Goal: Ask a question

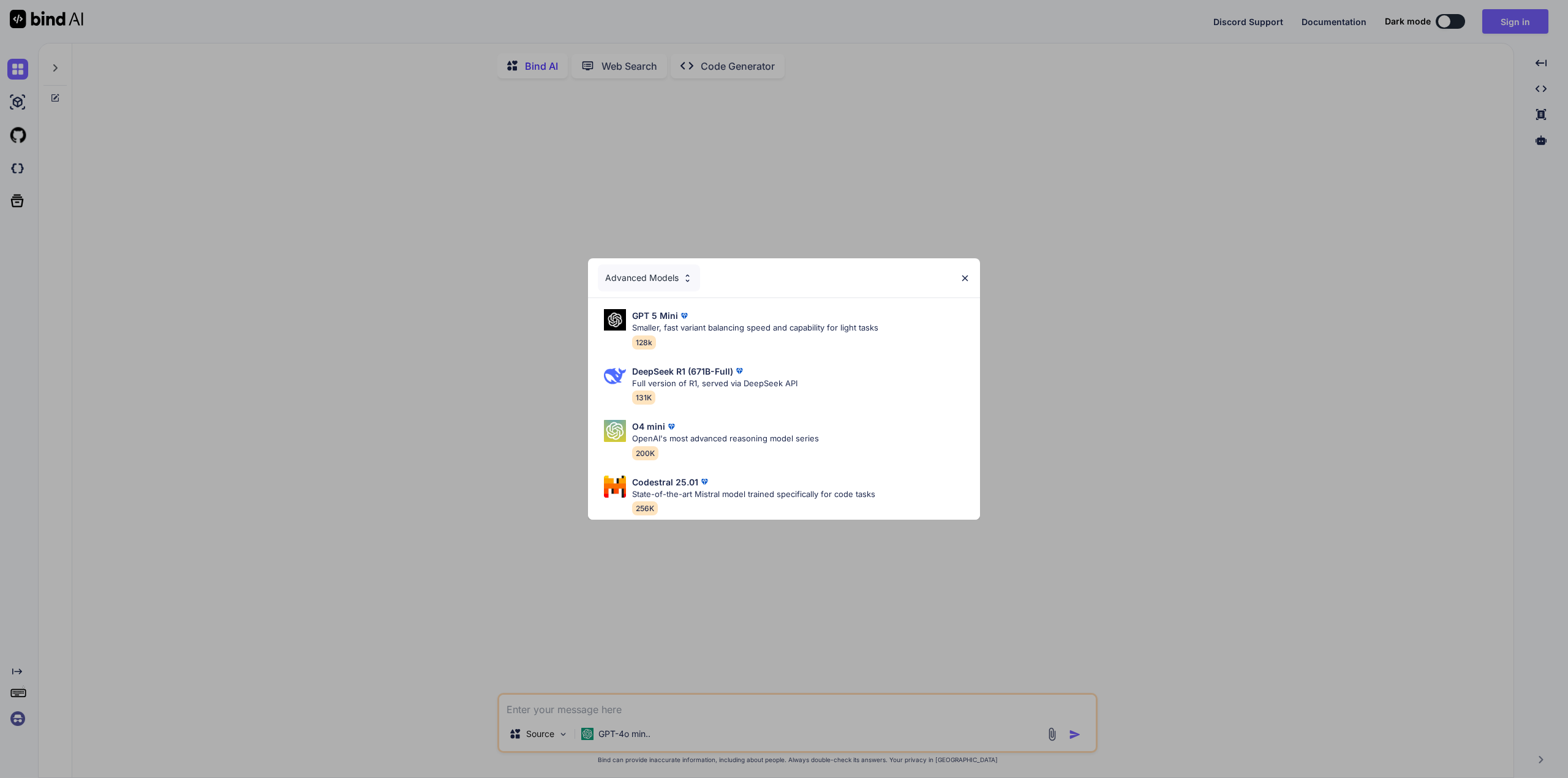
click at [683, 277] on img at bounding box center [687, 278] width 11 height 11
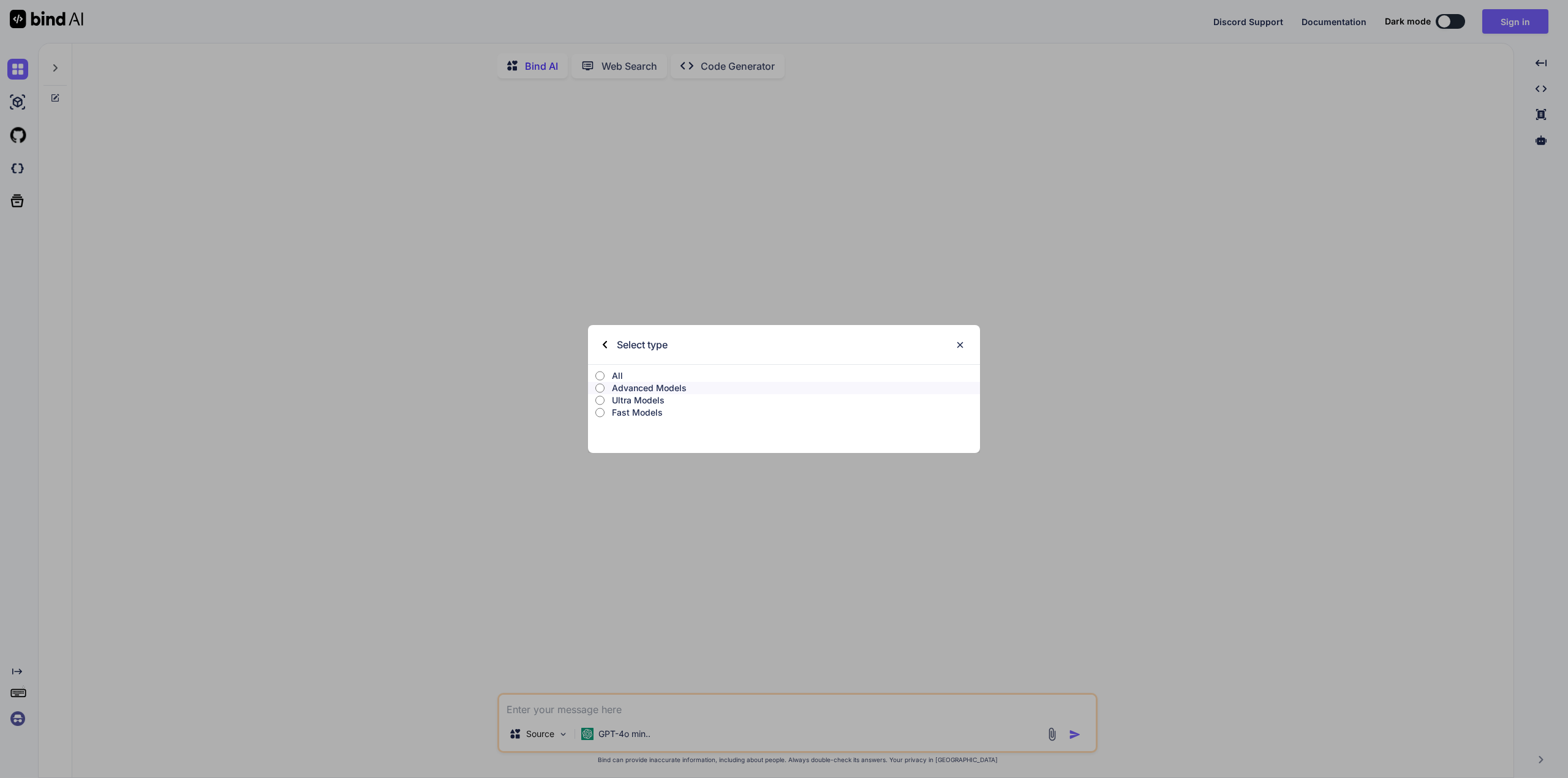
click at [968, 343] on div "Select type" at bounding box center [784, 344] width 392 height 39
click at [960, 343] on img at bounding box center [960, 345] width 11 height 11
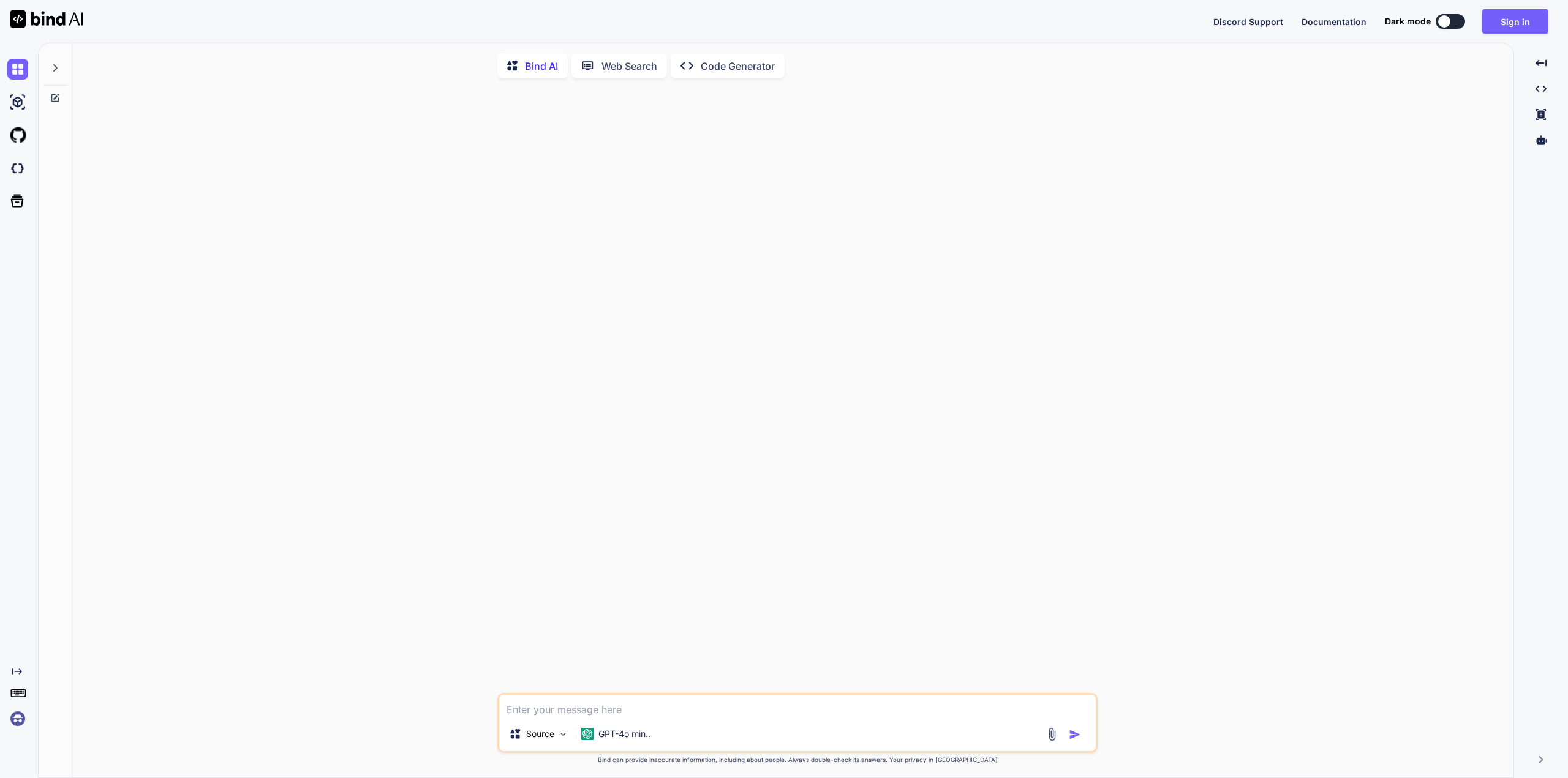
click at [551, 71] on p "Bind AI" at bounding box center [541, 66] width 33 height 15
type textarea "x"
click at [593, 310] on div at bounding box center [799, 390] width 598 height 605
click at [657, 717] on textarea at bounding box center [797, 706] width 597 height 22
type textarea "w"
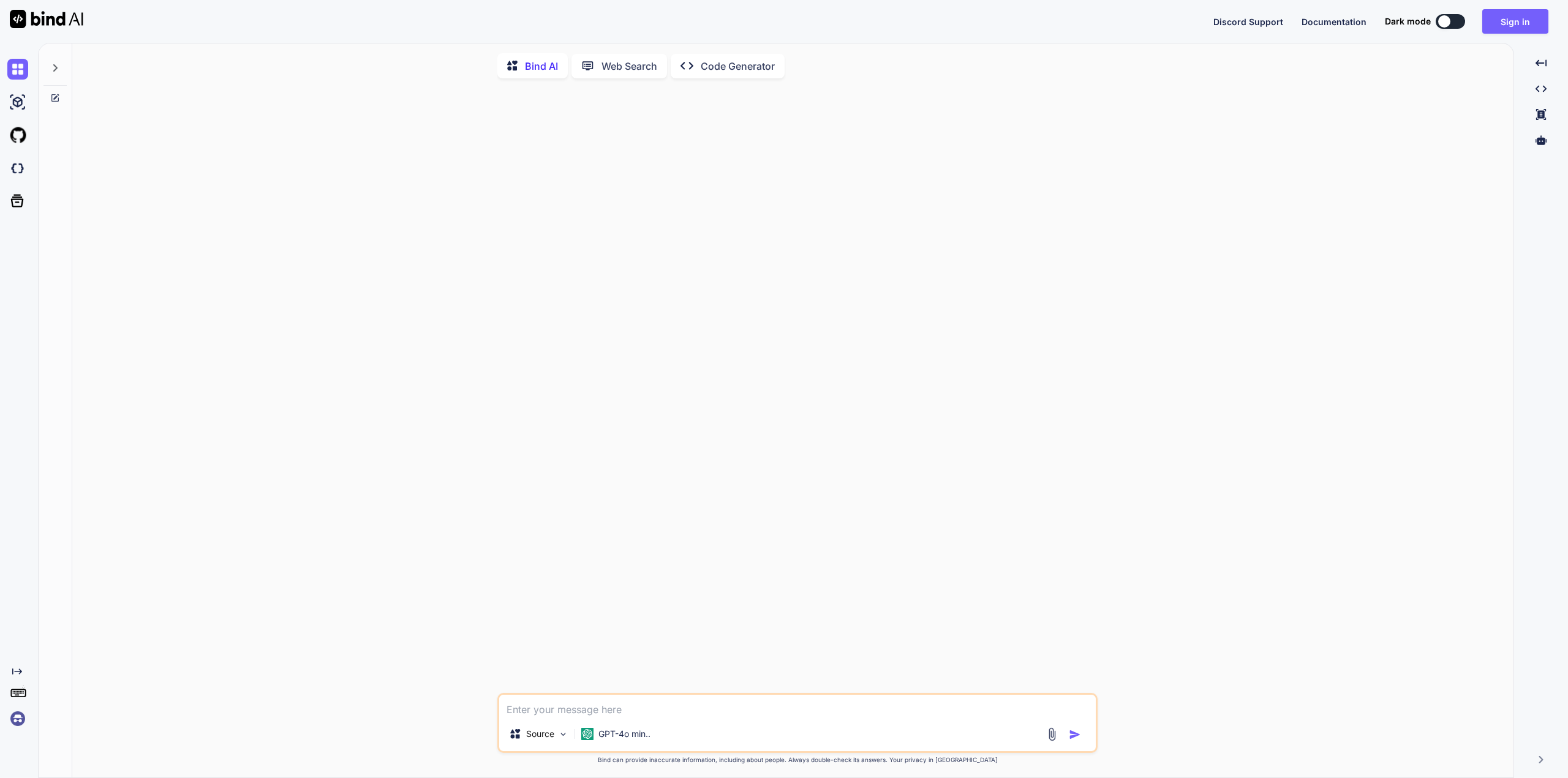
type textarea "x"
type textarea "wh"
type textarea "x"
type textarea "wha"
type textarea "x"
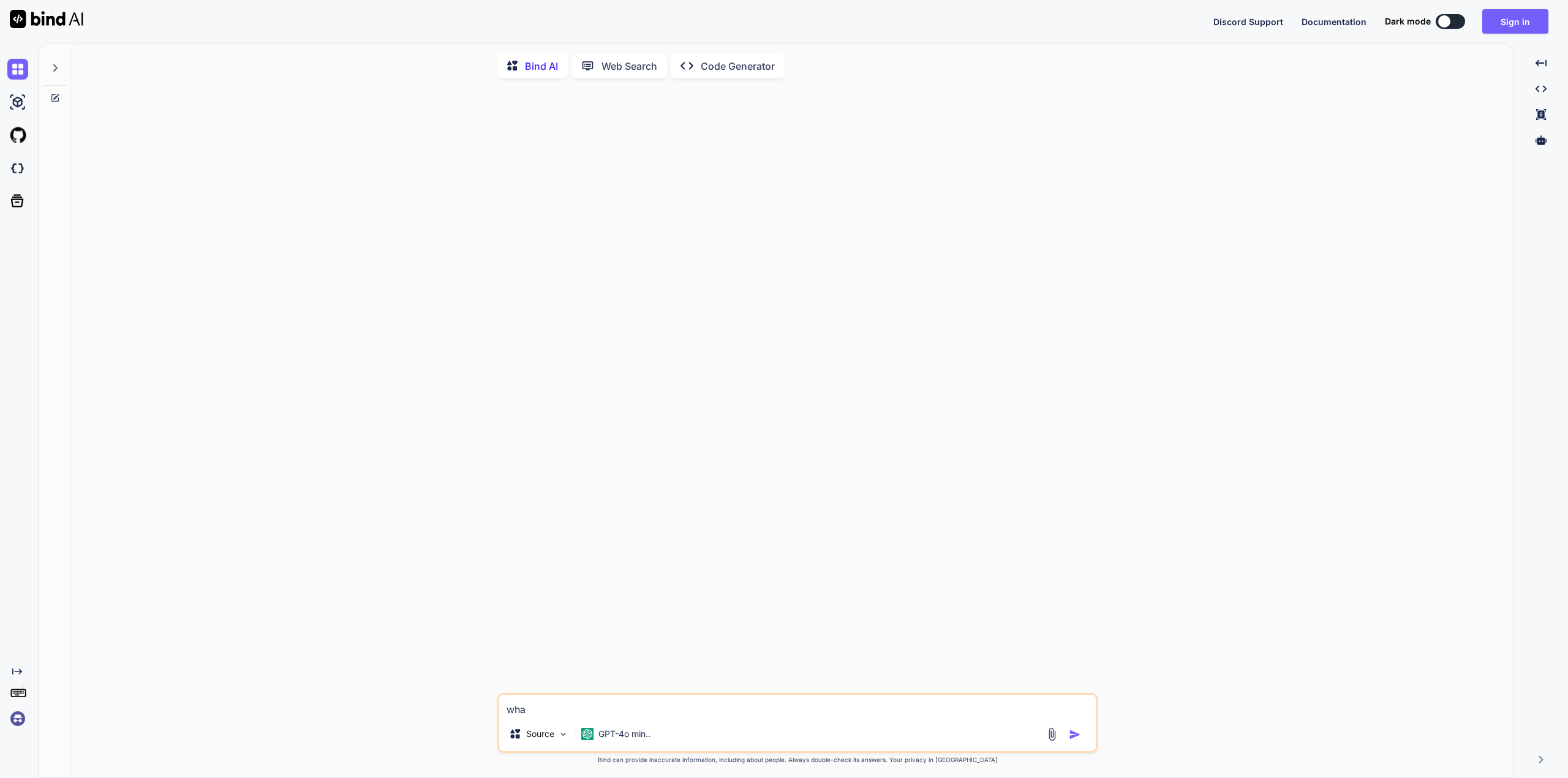
type textarea "what"
type textarea "x"
type textarea "what"
type textarea "x"
type textarea "what i"
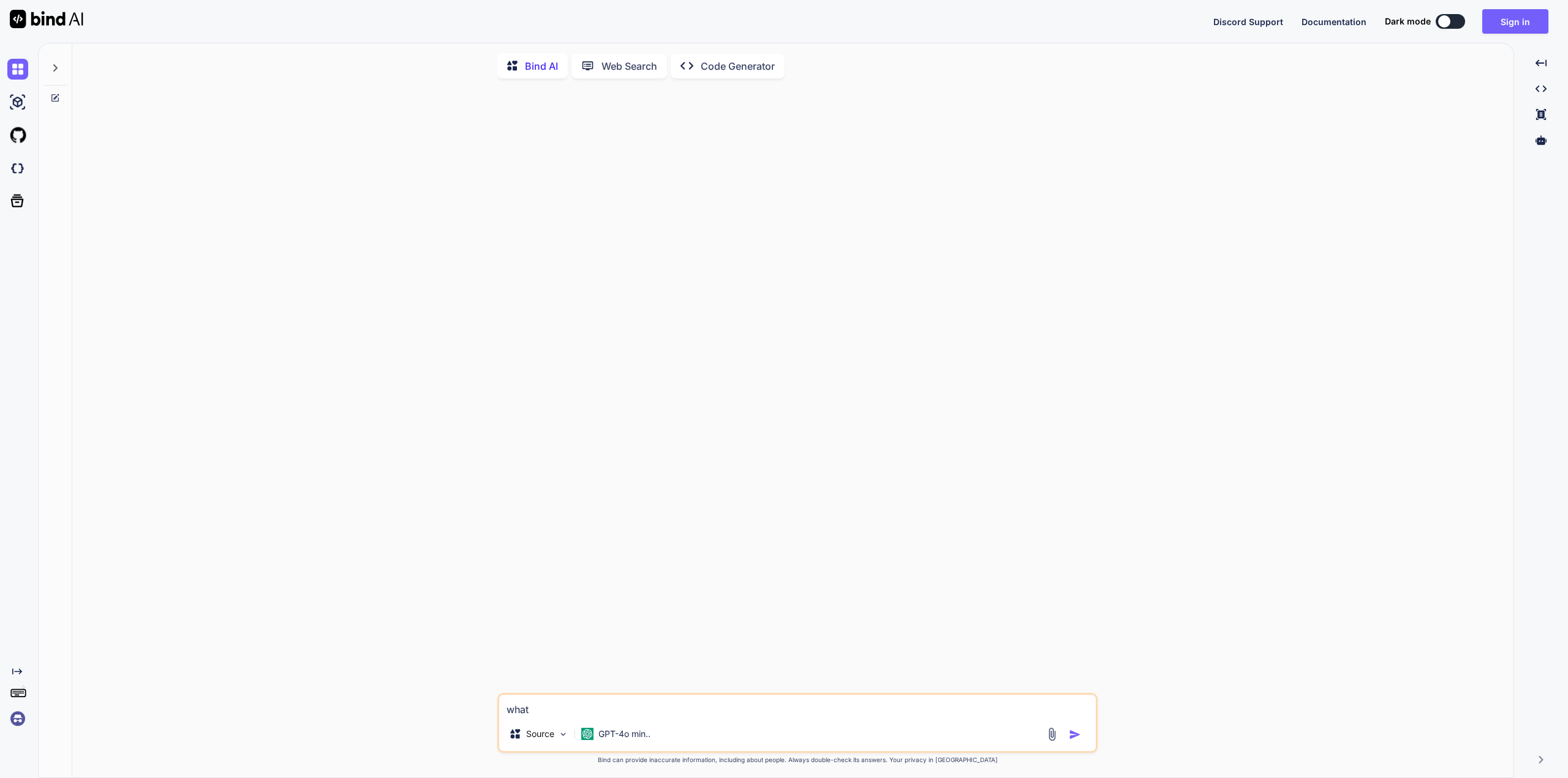
type textarea "x"
type textarea "what is"
type textarea "x"
type textarea "what is"
type textarea "x"
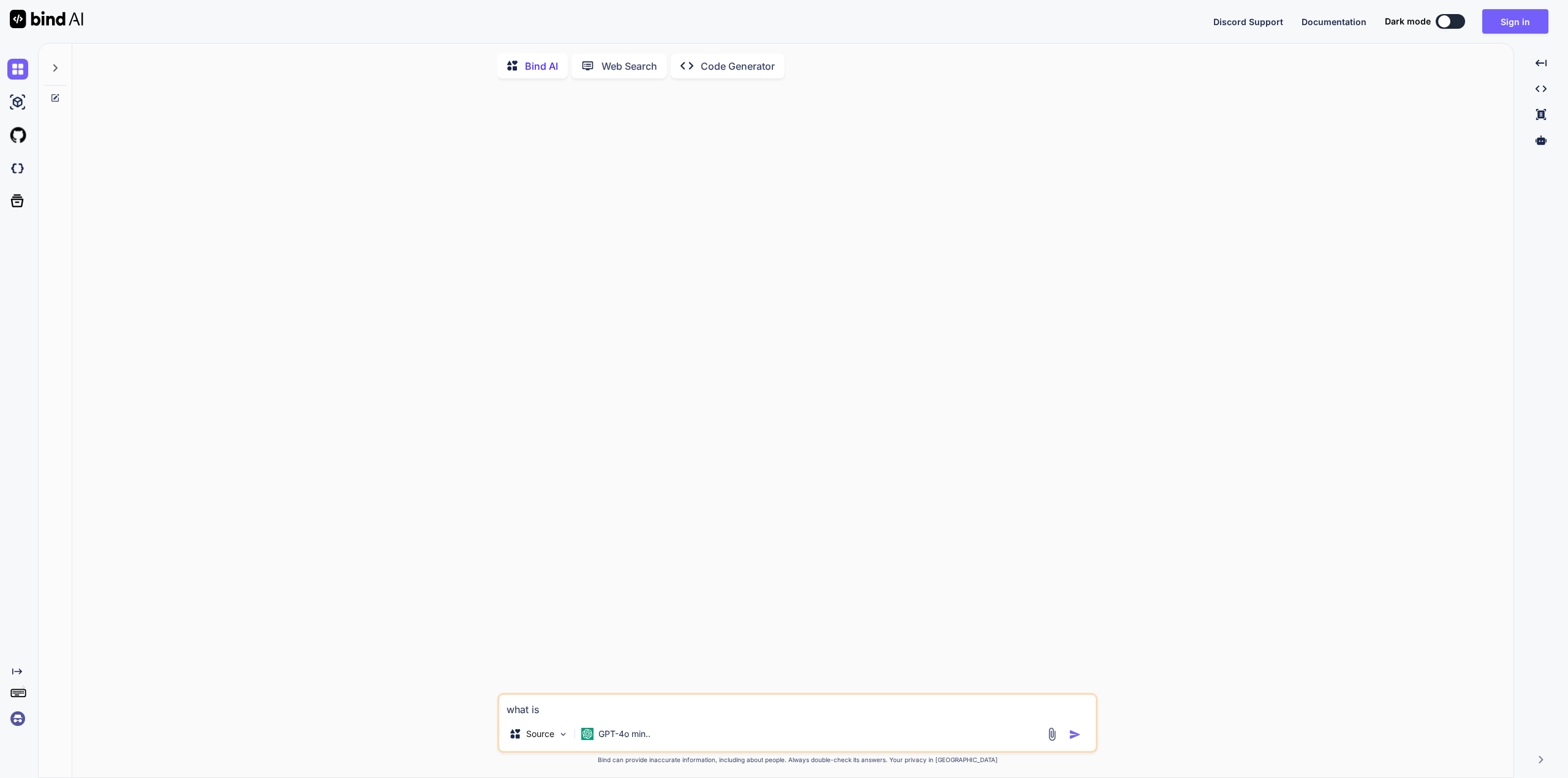
type textarea "what is t"
type textarea "x"
type textarea "what is th"
type textarea "x"
type textarea "what is thi"
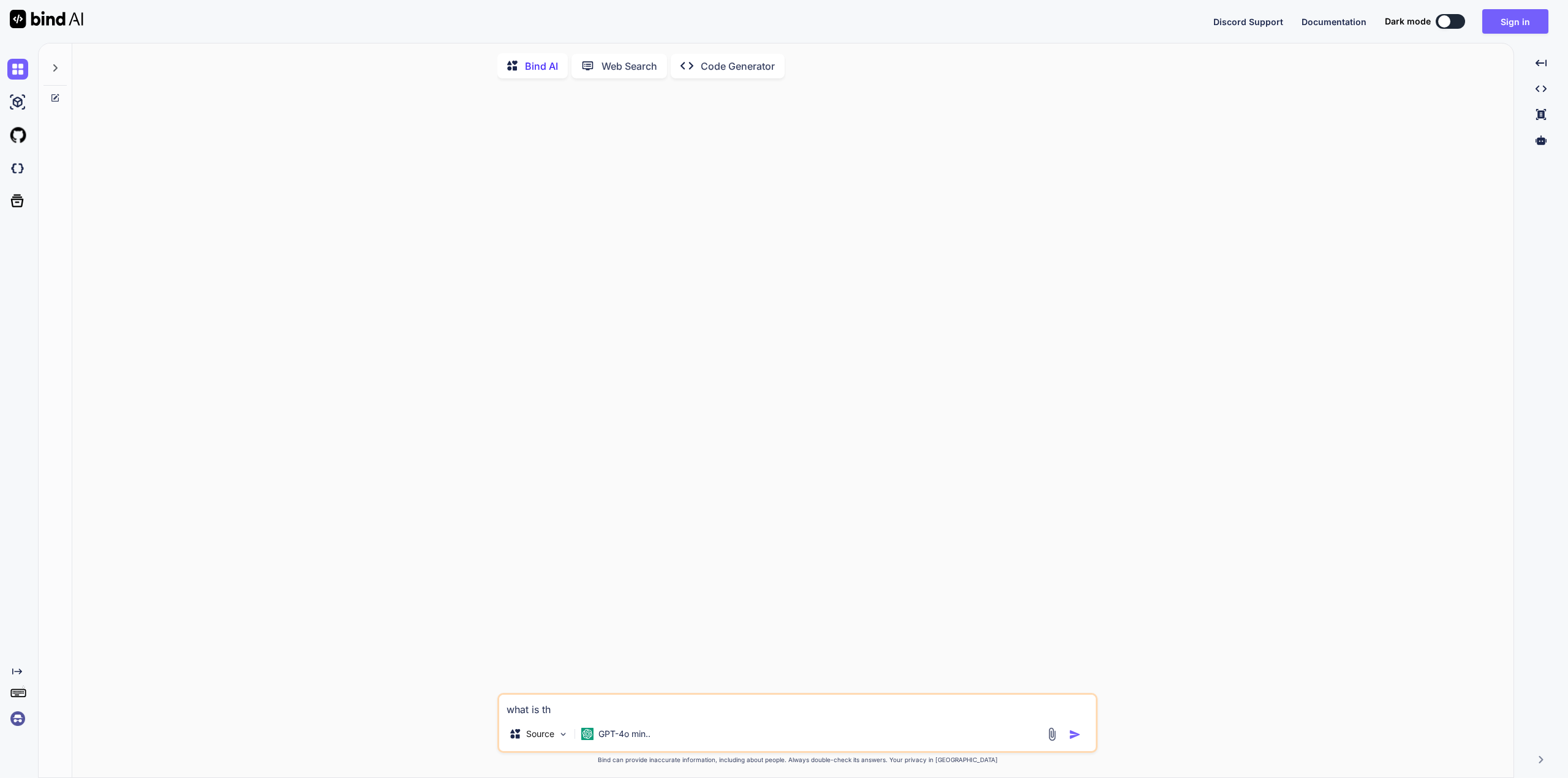
type textarea "x"
type textarea "what is this"
type textarea "x"
type textarea "what is this?"
type textarea "x"
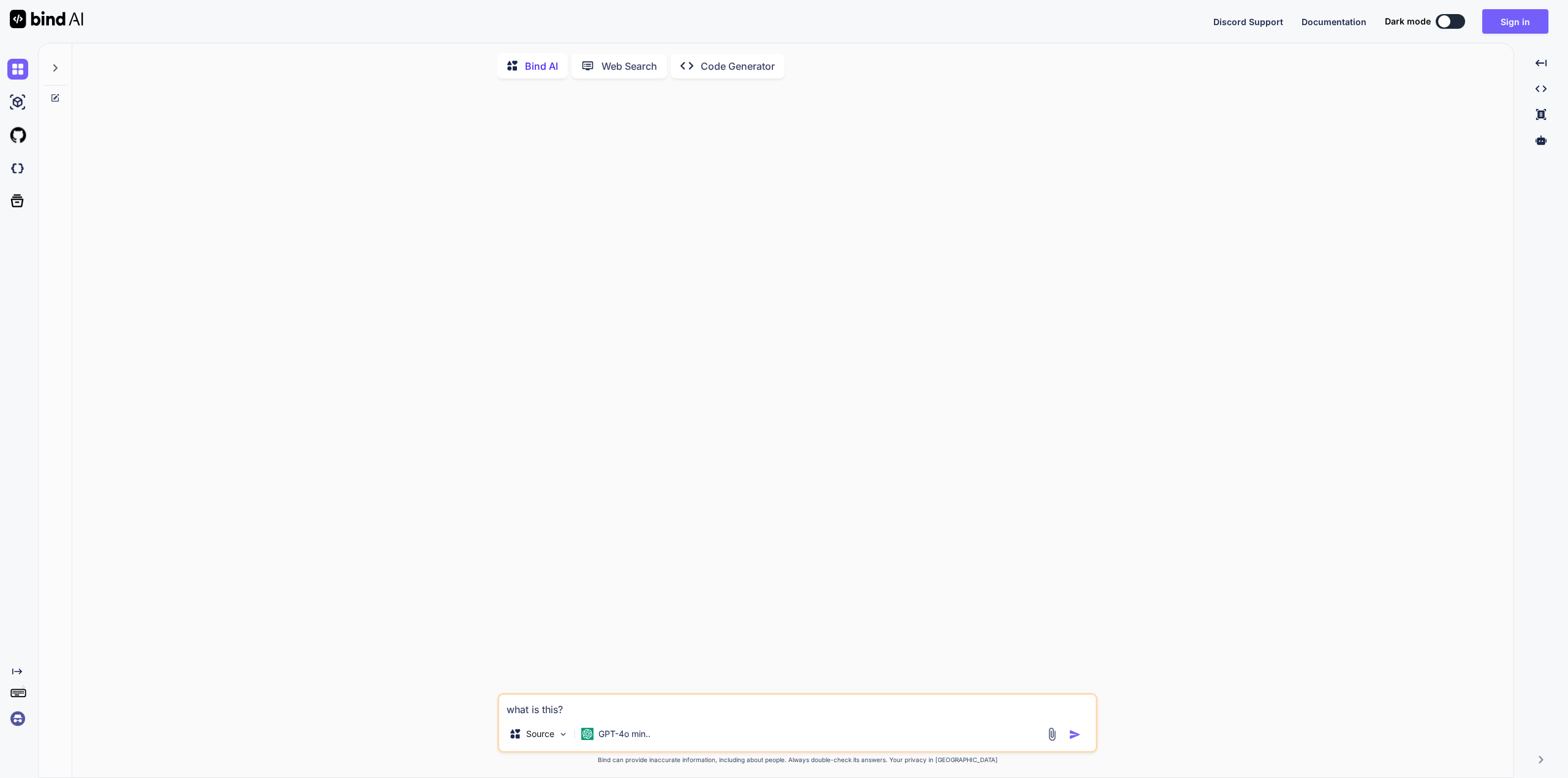
type textarea "what is this?"
click at [1075, 738] on img "button" at bounding box center [1075, 735] width 12 height 12
type textarea "x"
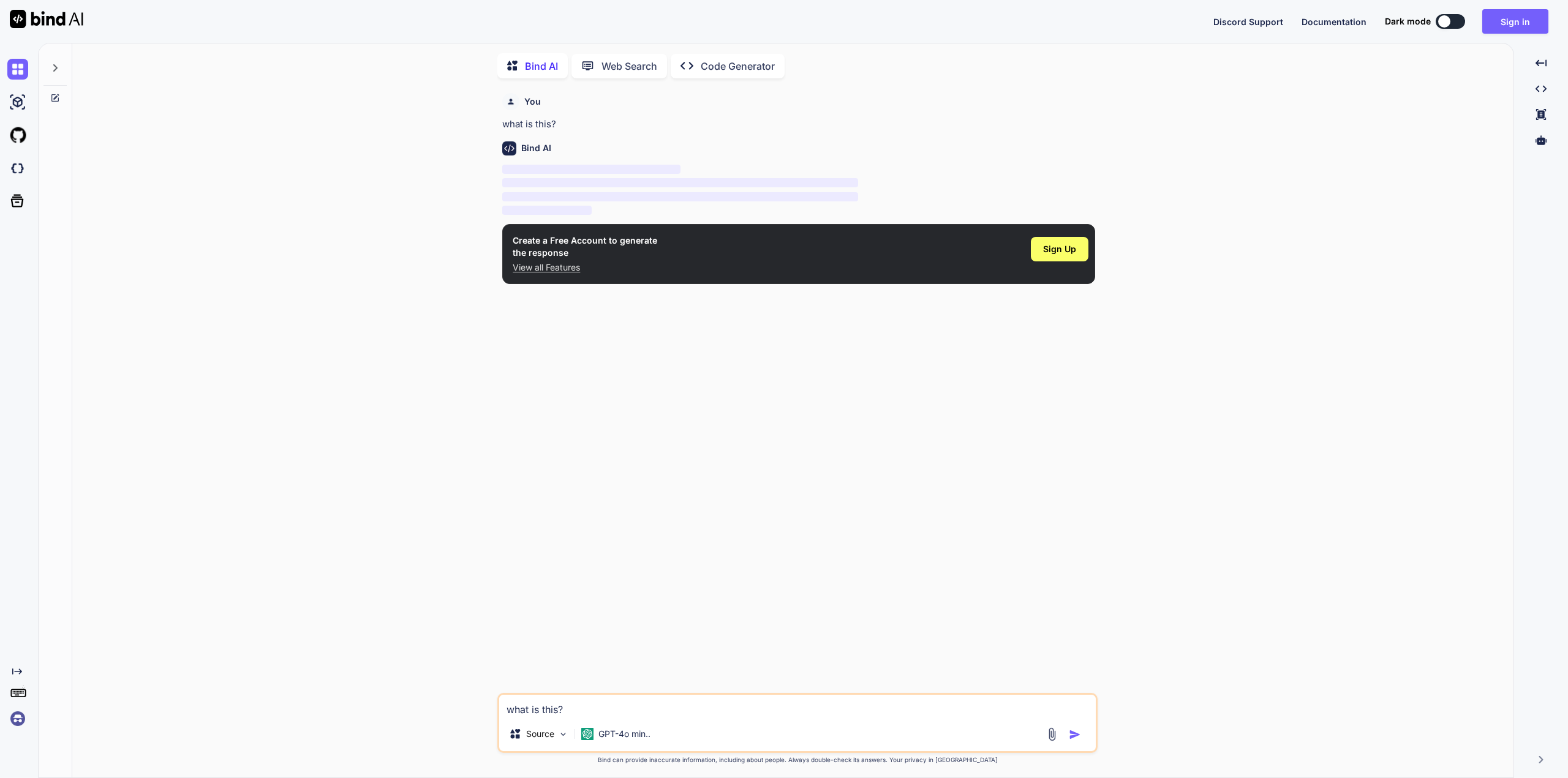
scroll to position [5, 0]
